Goal: Navigation & Orientation: Find specific page/section

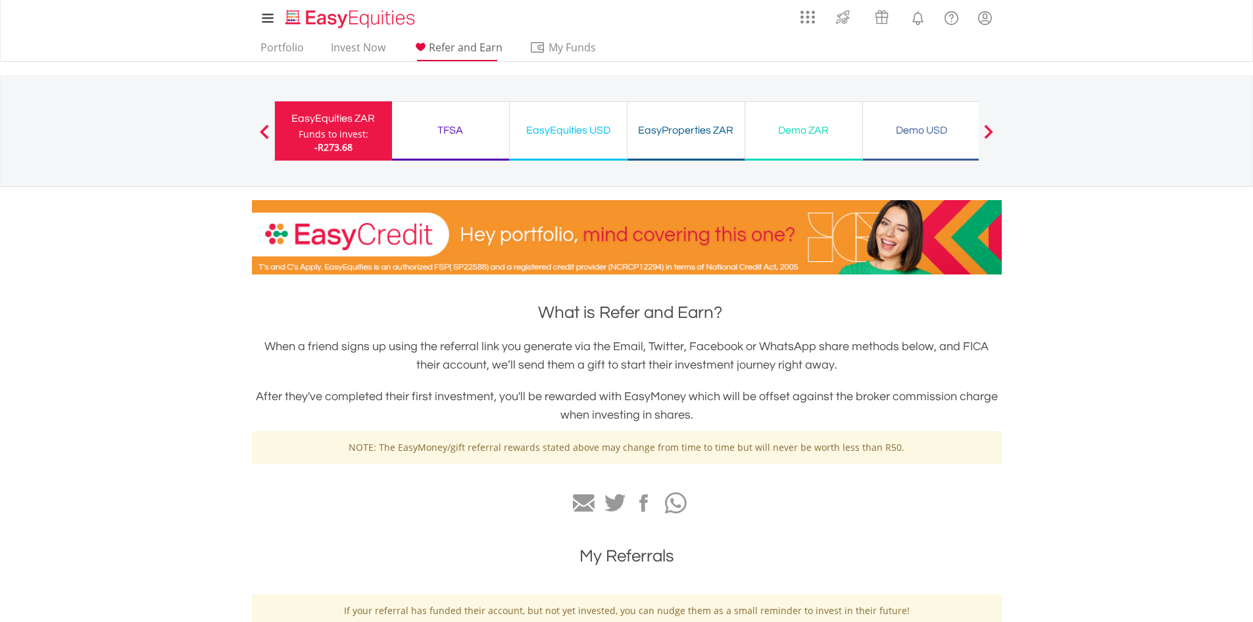
click at [459, 45] on span "Refer and Earn" at bounding box center [466, 47] width 74 height 14
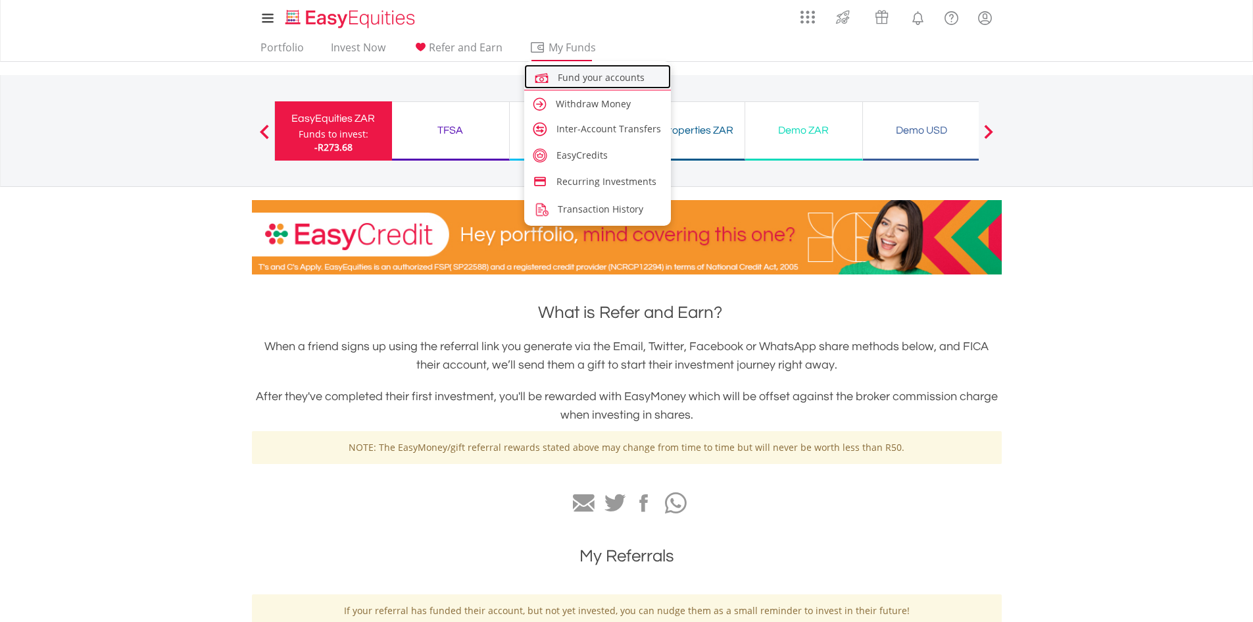
click at [582, 78] on span "Fund your accounts" at bounding box center [601, 77] width 87 height 12
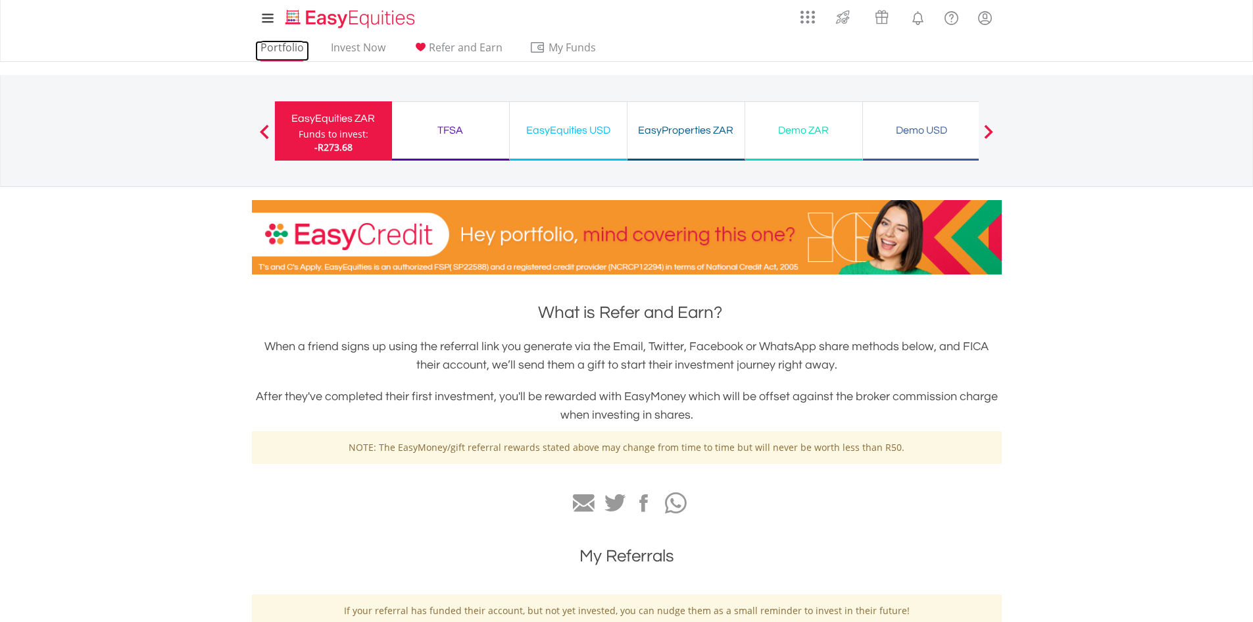
click at [297, 47] on link "Portfolio" at bounding box center [282, 51] width 54 height 20
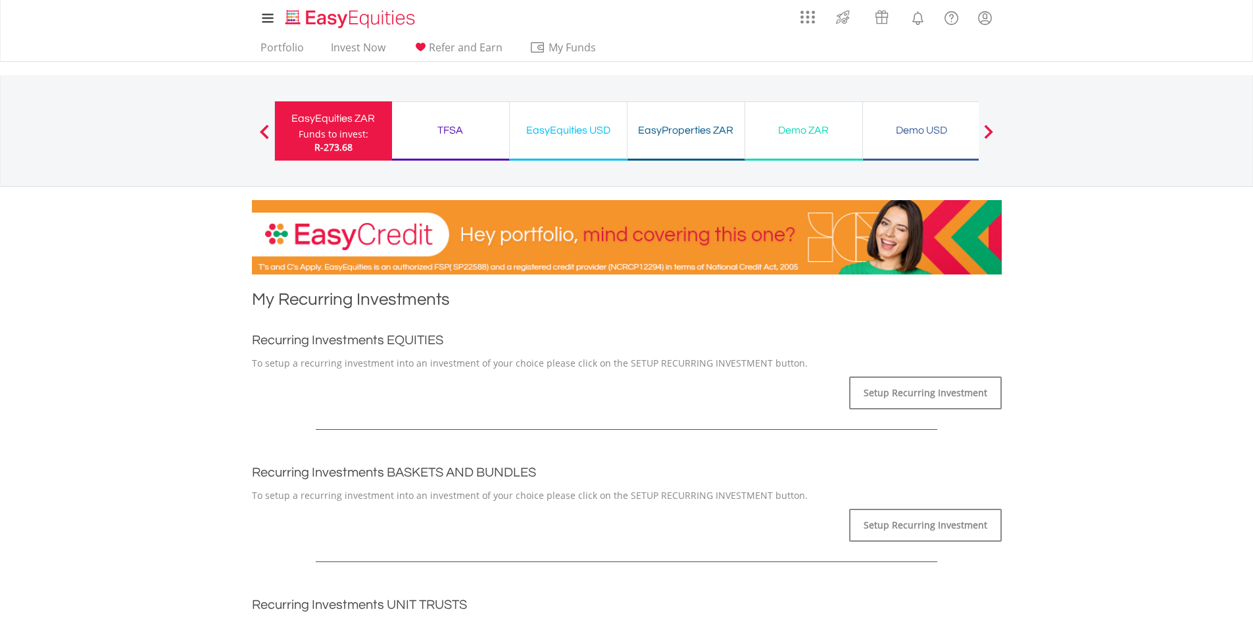
click at [712, 135] on div "EasyProperties ZAR" at bounding box center [685, 130] width 101 height 18
